Goal: Information Seeking & Learning: Learn about a topic

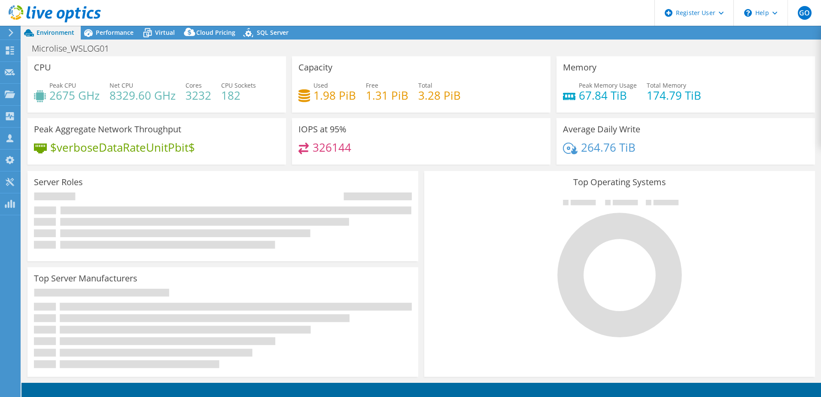
select select "USD"
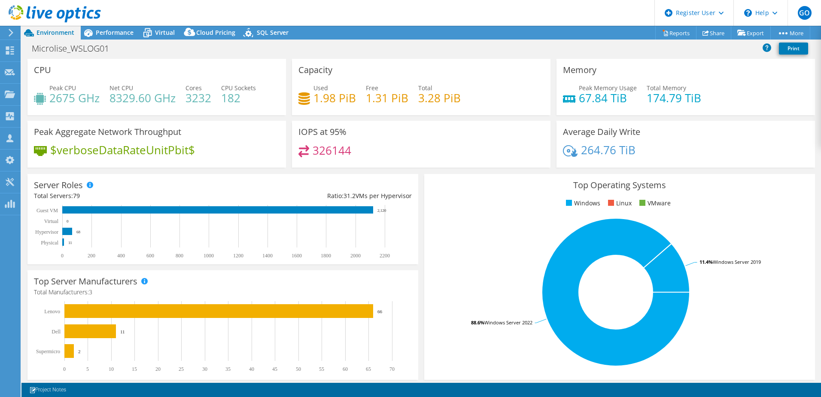
drag, startPoint x: 124, startPoint y: 29, endPoint x: 112, endPoint y: 30, distance: 12.0
click at [112, 30] on span "Performance" at bounding box center [115, 32] width 38 height 8
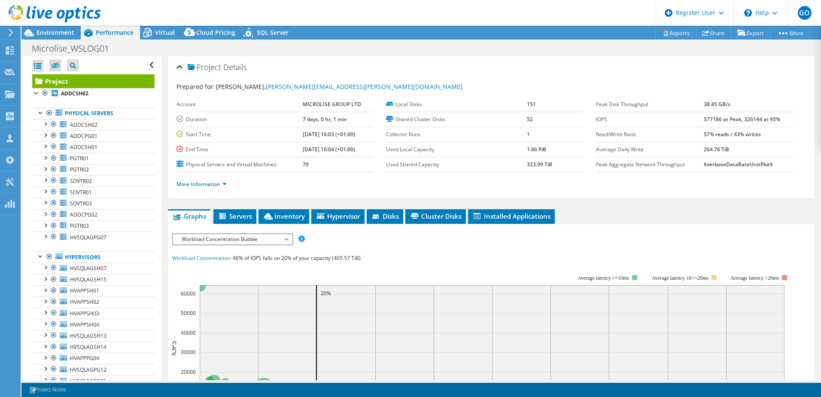
click at [42, 167] on div at bounding box center [45, 168] width 9 height 9
click at [43, 167] on div at bounding box center [45, 168] width 9 height 9
click at [41, 237] on div at bounding box center [45, 235] width 9 height 9
click at [162, 27] on div "Virtual" at bounding box center [160, 33] width 41 height 14
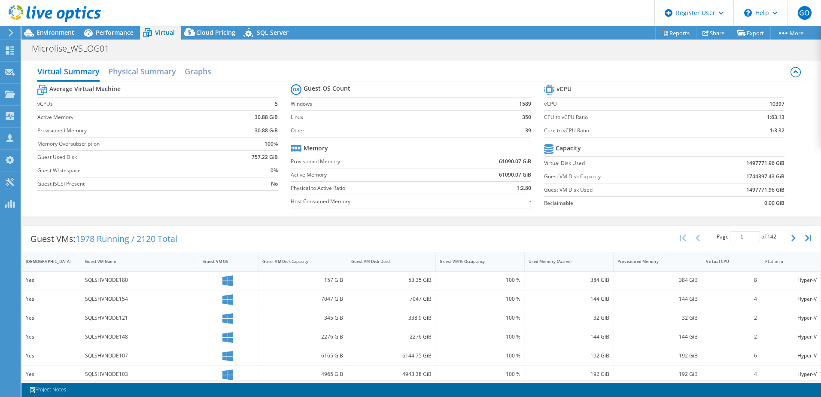
click at [416, 256] on div "Guest VM Disk Used" at bounding box center [386, 261] width 78 height 13
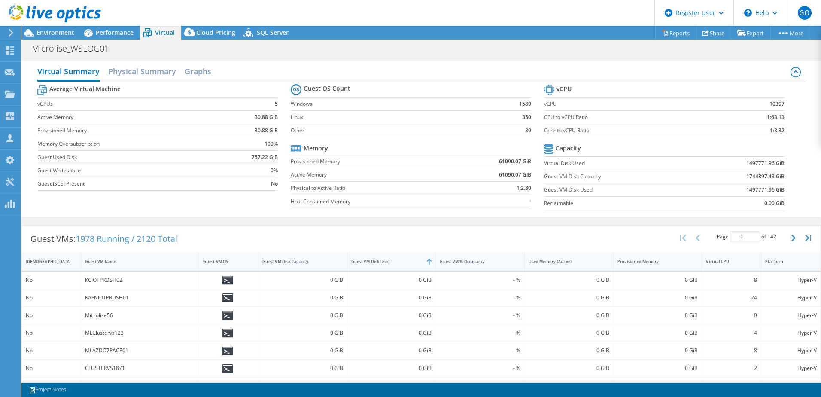
click at [416, 256] on div "Guest VM Disk Used" at bounding box center [386, 261] width 78 height 13
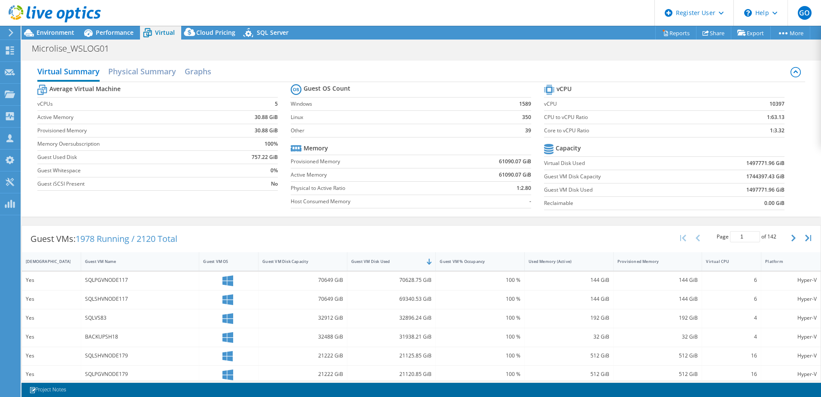
click at [104, 31] on span "Performance" at bounding box center [115, 32] width 38 height 8
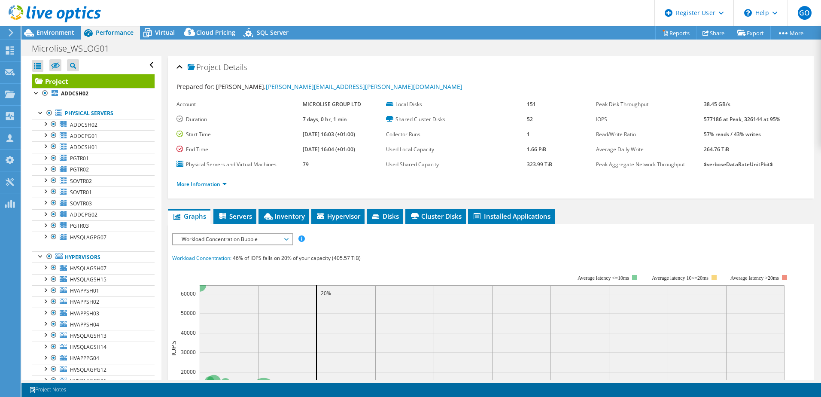
click at [61, 35] on span "Environment" at bounding box center [55, 32] width 38 height 8
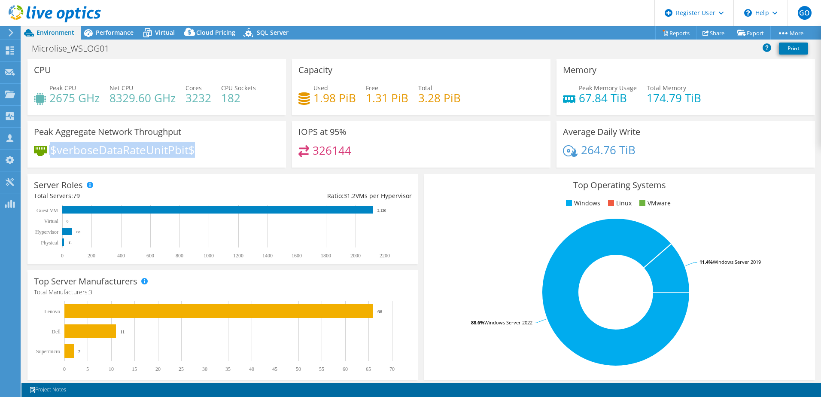
drag, startPoint x: 197, startPoint y: 148, endPoint x: 41, endPoint y: 151, distance: 156.3
click at [41, 151] on div "$verboseDataRateUnitPbit$" at bounding box center [157, 154] width 246 height 18
drag, startPoint x: 41, startPoint y: 151, endPoint x: 56, endPoint y: 152, distance: 15.5
copy div "$verboseDataRateUnitPbit$"
click at [113, 32] on span "Performance" at bounding box center [115, 32] width 38 height 8
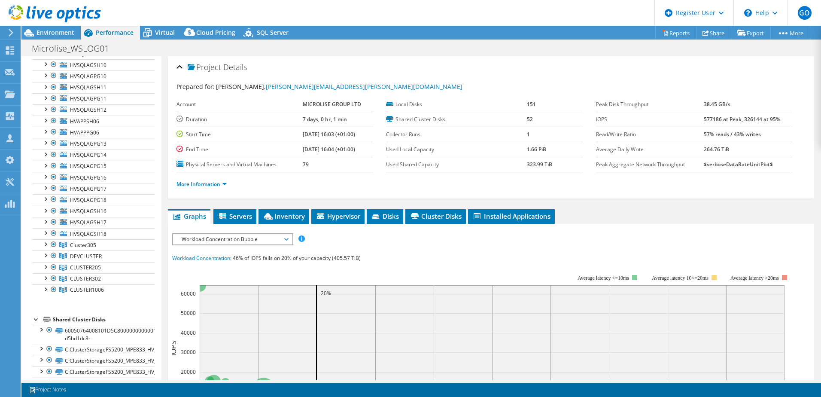
scroll to position [558, 0]
click at [92, 242] on span "DEVCLUSTER" at bounding box center [83, 238] width 26 height 7
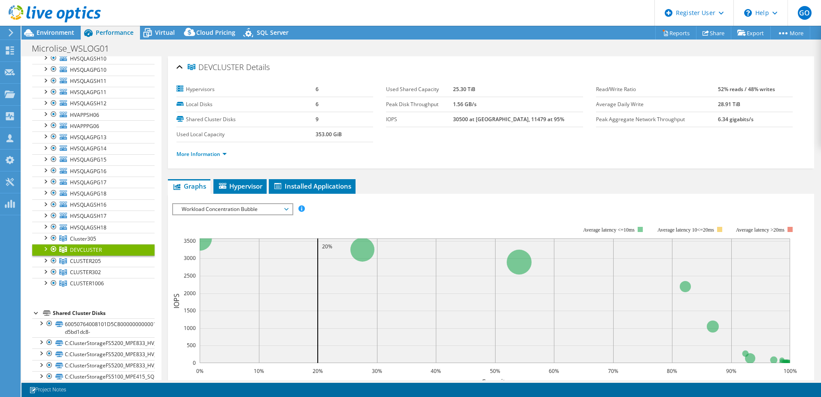
click at [111, 244] on link "CLUSTER205" at bounding box center [93, 238] width 122 height 11
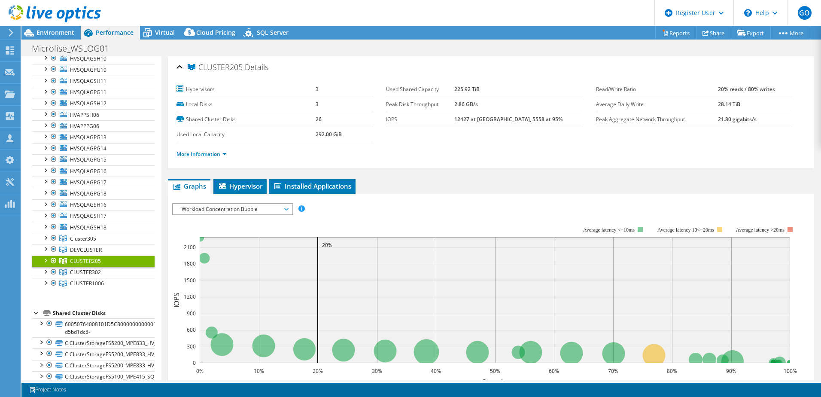
click at [111, 244] on link "CLUSTER302" at bounding box center [93, 238] width 122 height 11
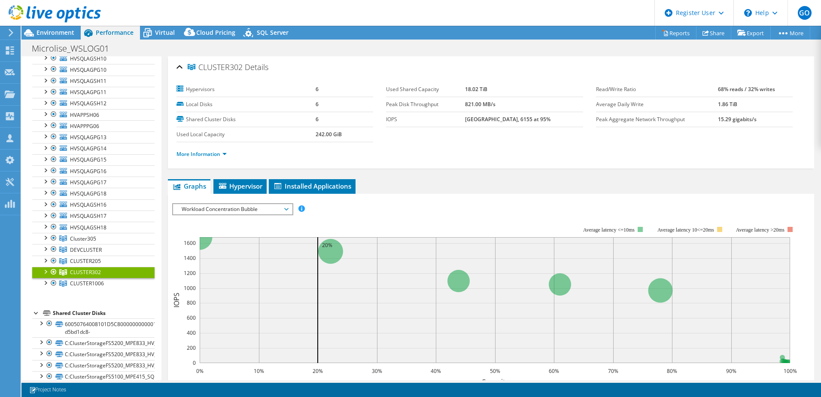
click at [110, 244] on link "CLUSTER1006" at bounding box center [93, 238] width 122 height 11
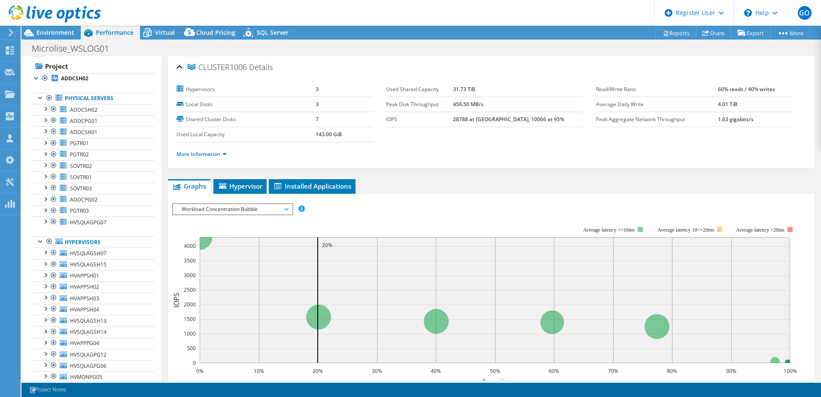
scroll to position [0, 0]
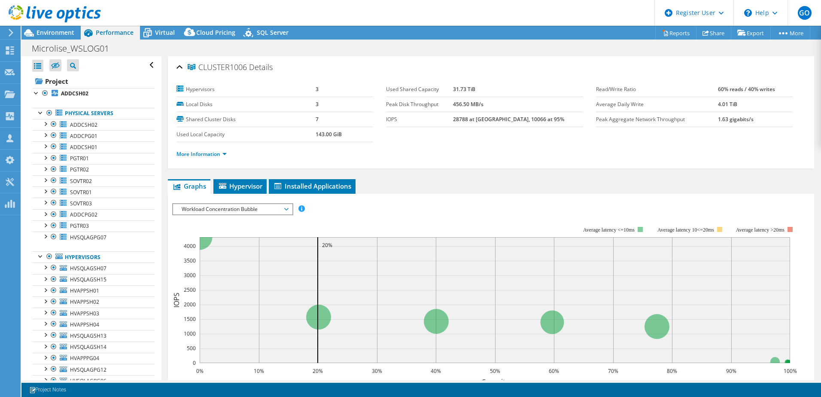
click at [61, 29] on span "Environment" at bounding box center [55, 32] width 38 height 8
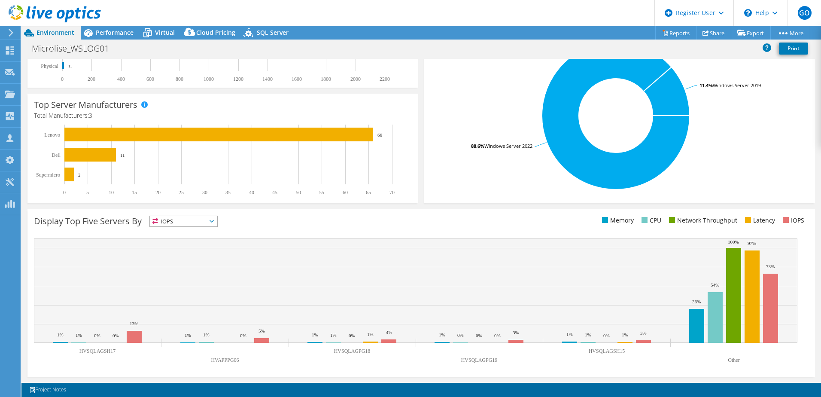
scroll to position [5, 0]
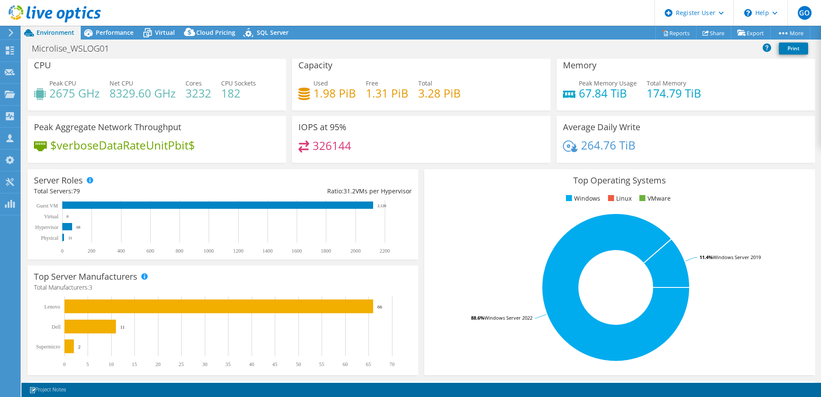
click at [114, 34] on span "Performance" at bounding box center [115, 32] width 38 height 8
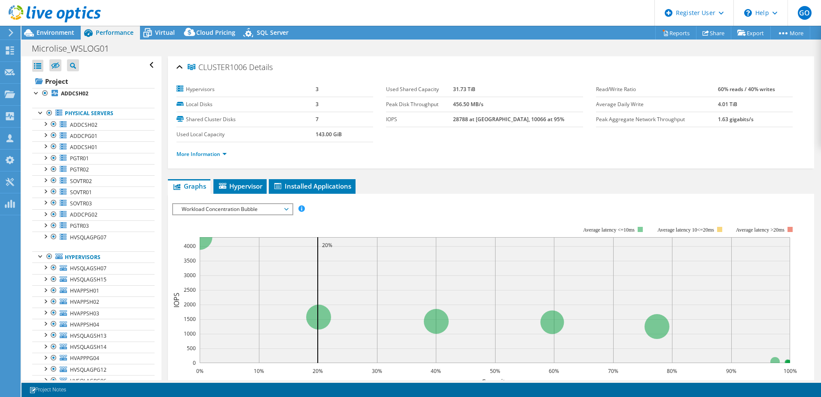
scroll to position [0, 0]
click at [84, 94] on b "ADDCSH02" at bounding box center [74, 93] width 27 height 7
